Goal: Check status

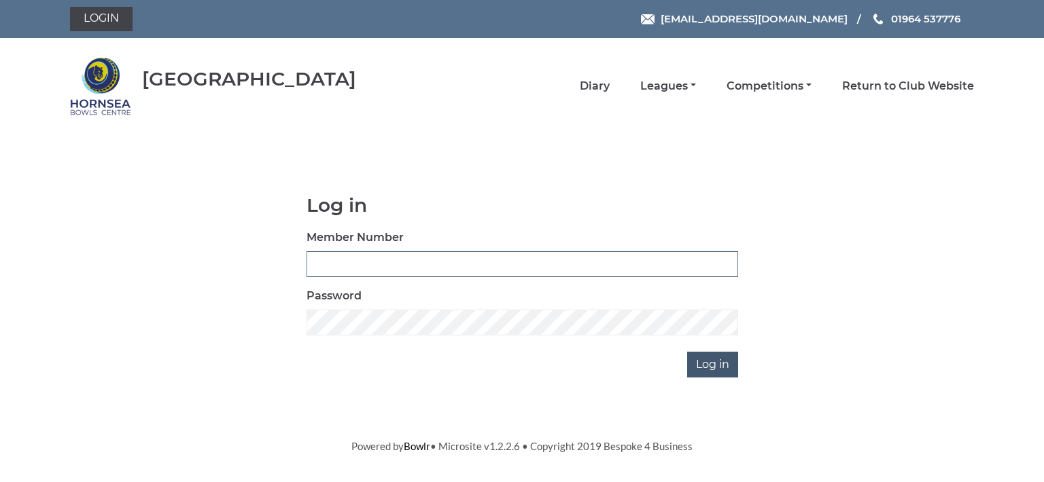
type input "0713"
click at [701, 354] on input "Log in" at bounding box center [712, 365] width 51 height 26
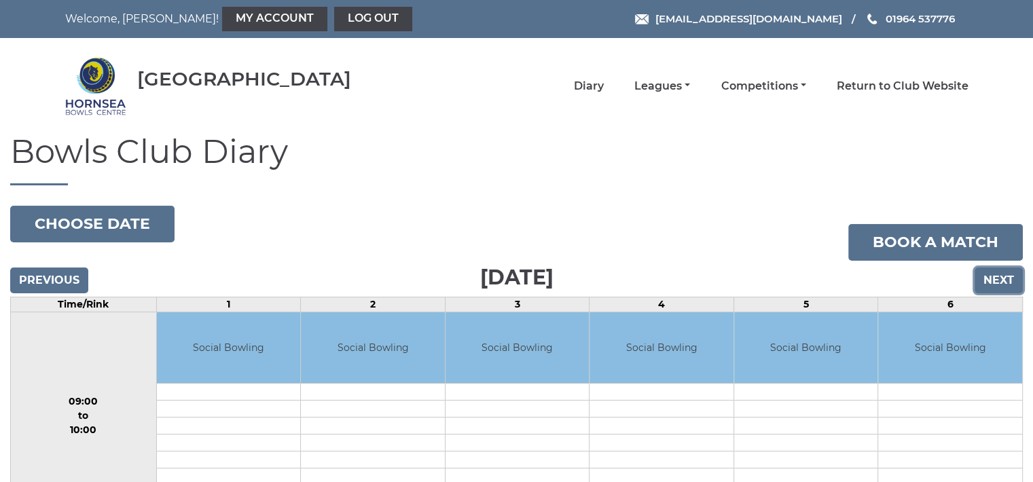
click at [996, 275] on input "Next" at bounding box center [999, 281] width 48 height 26
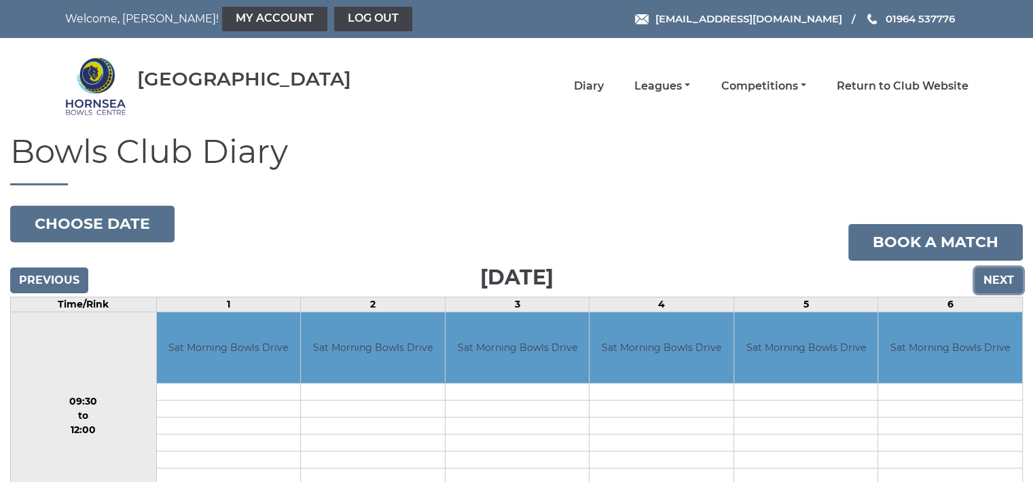
click at [996, 275] on input "Next" at bounding box center [999, 281] width 48 height 26
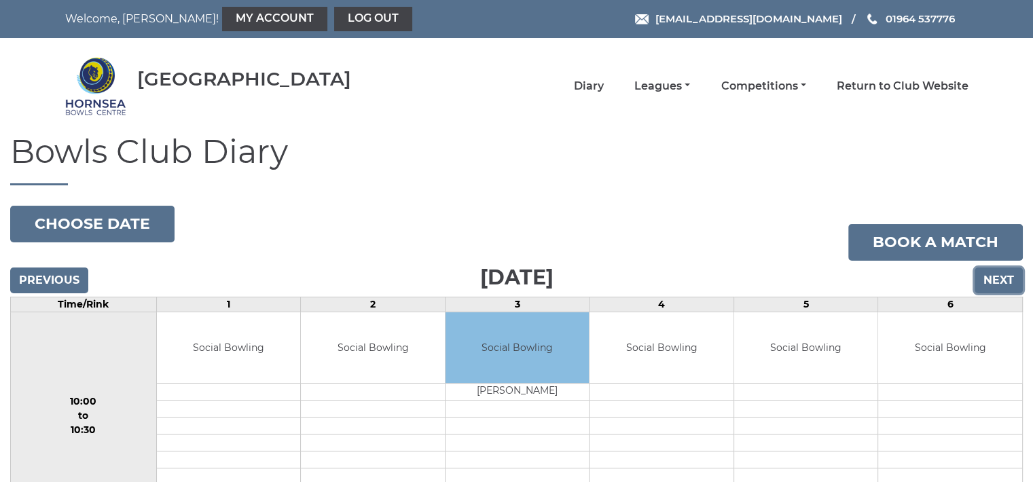
click at [996, 275] on input "Next" at bounding box center [999, 281] width 48 height 26
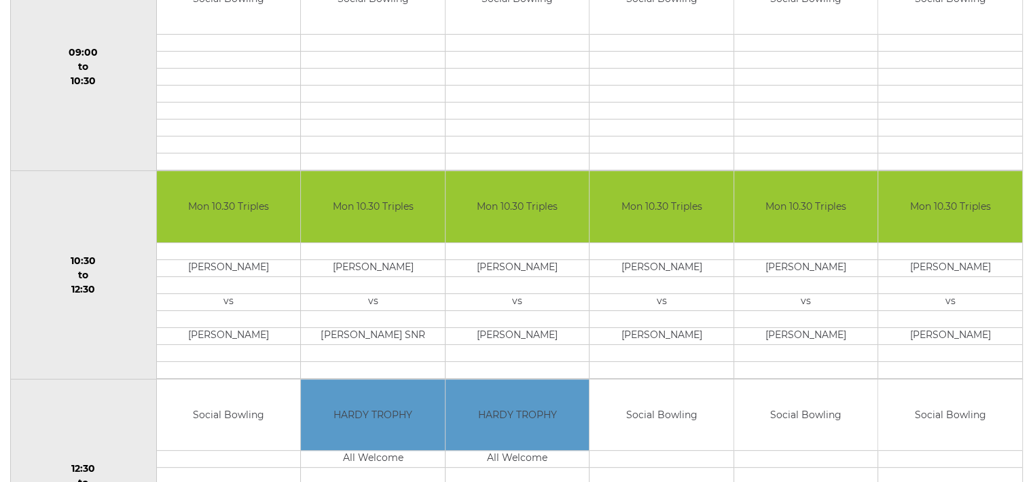
scroll to position [353, 0]
